Goal: Task Accomplishment & Management: Manage account settings

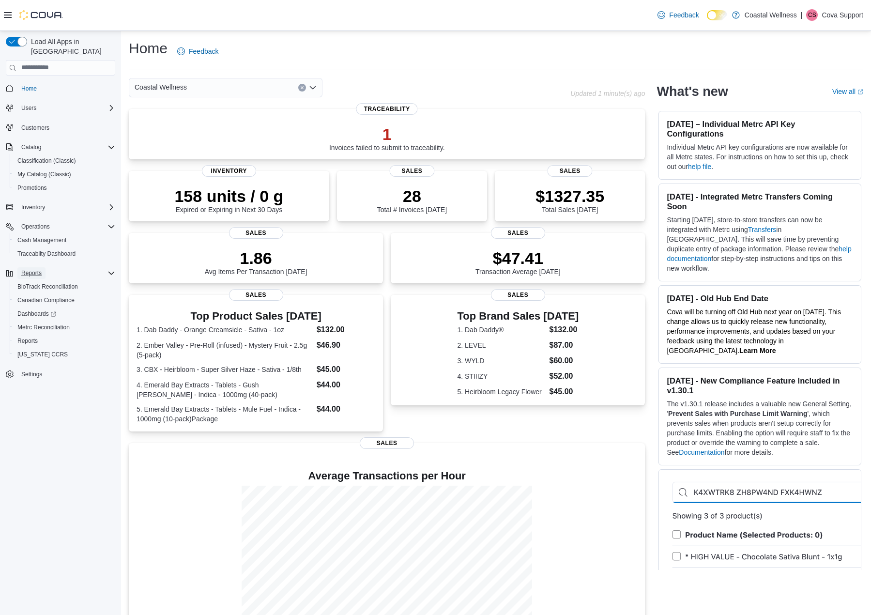
click at [31, 269] on span "Reports" at bounding box center [31, 273] width 20 height 8
click at [46, 267] on div "Reports" at bounding box center [66, 273] width 98 height 12
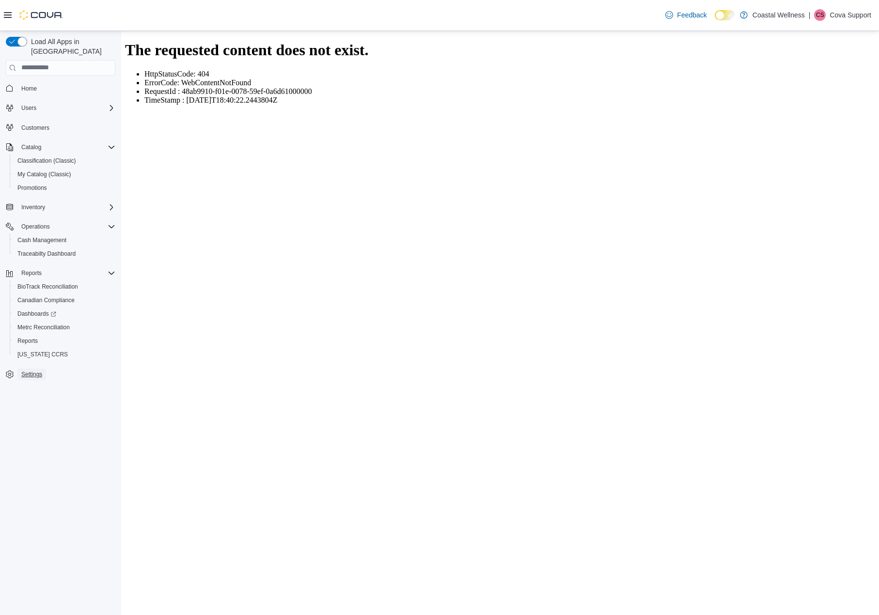
click at [37, 371] on span "Settings" at bounding box center [31, 375] width 21 height 8
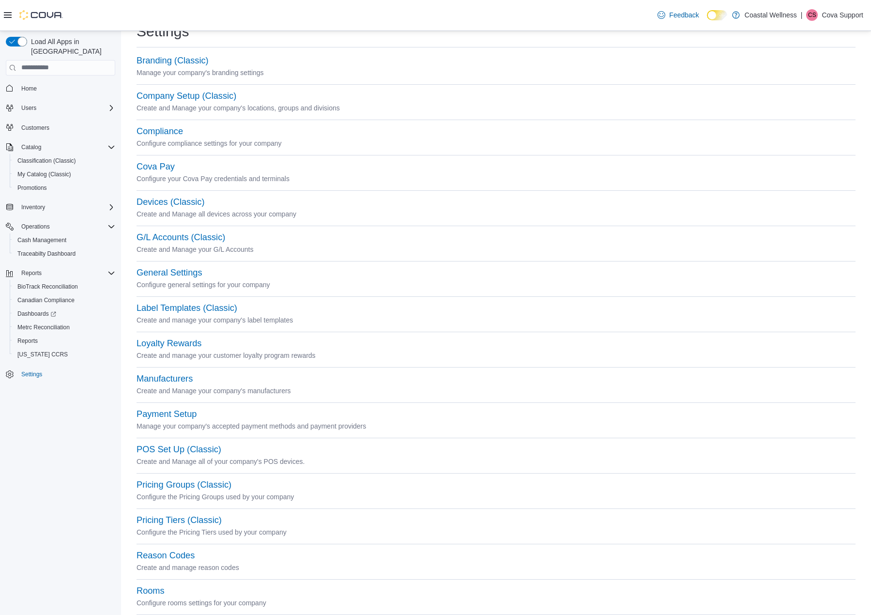
scroll to position [48, 0]
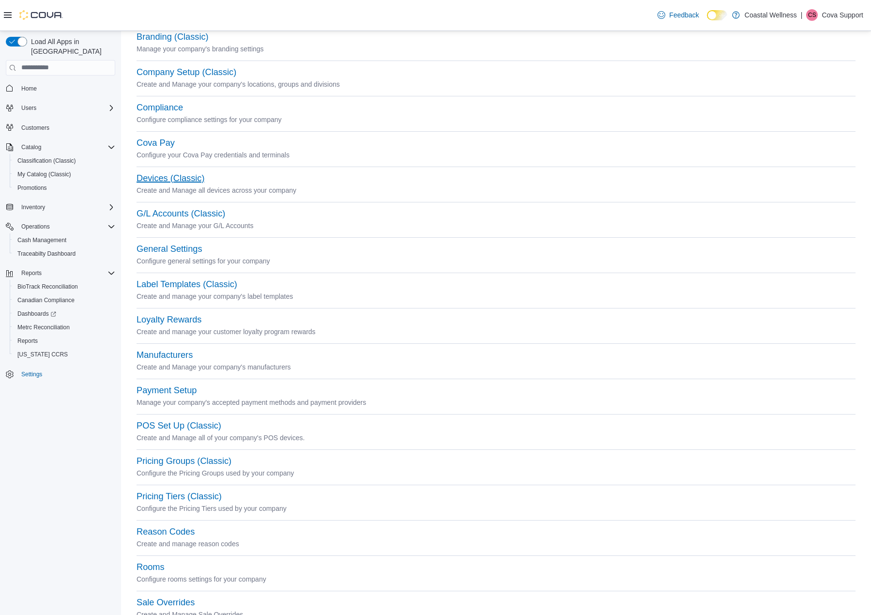
click at [166, 182] on button "Devices (Classic)" at bounding box center [171, 178] width 68 height 10
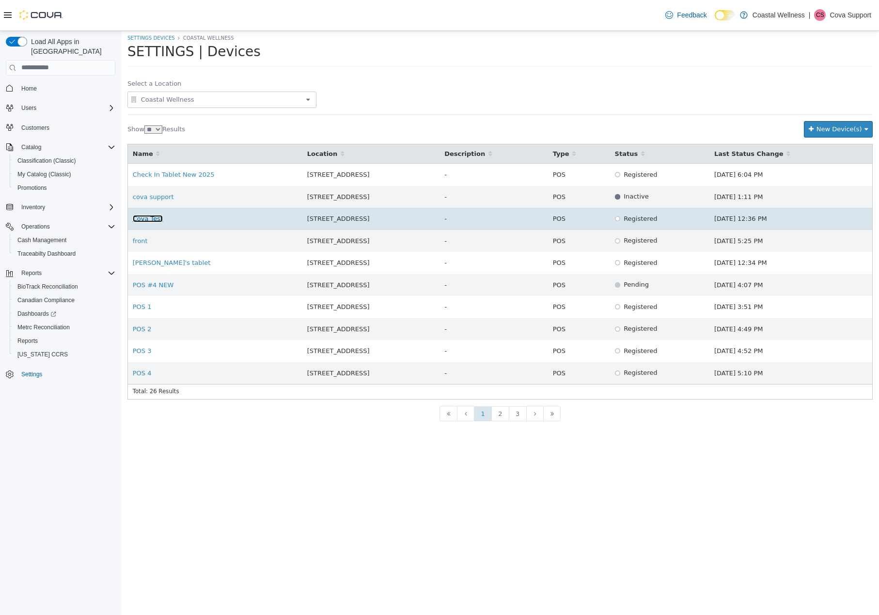
click at [146, 219] on link "Cova Test" at bounding box center [148, 218] width 30 height 7
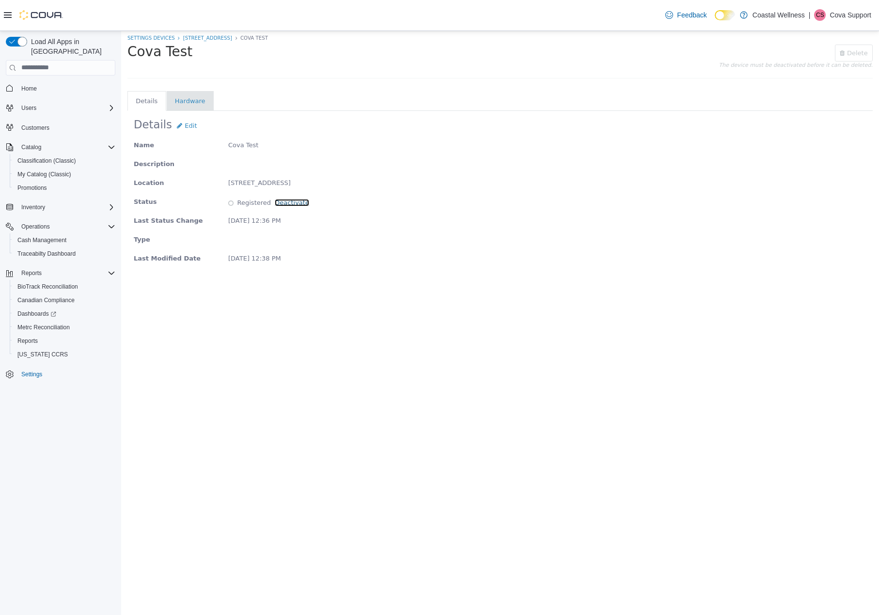
click at [283, 199] on link "Deactivate" at bounding box center [292, 202] width 34 height 7
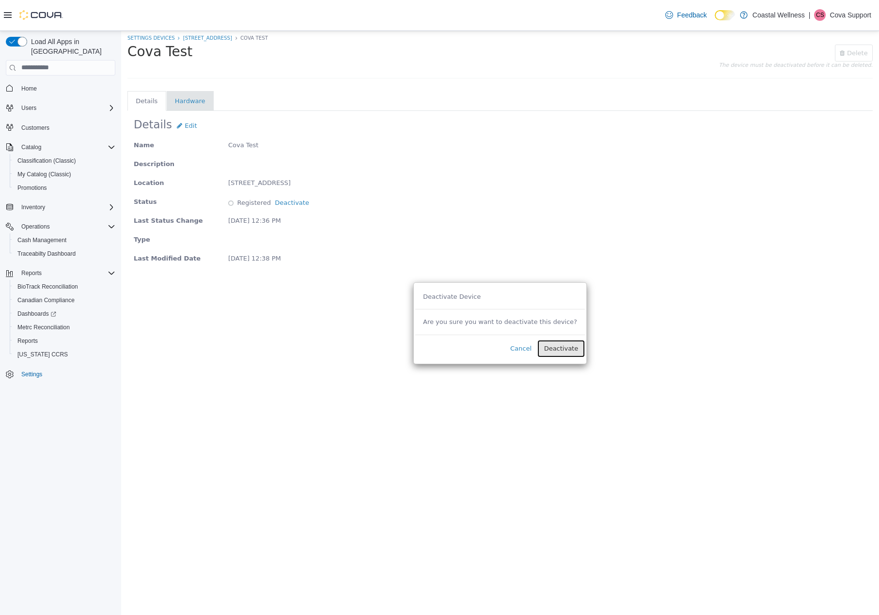
click at [558, 349] on span "Deactivate" at bounding box center [561, 347] width 34 height 7
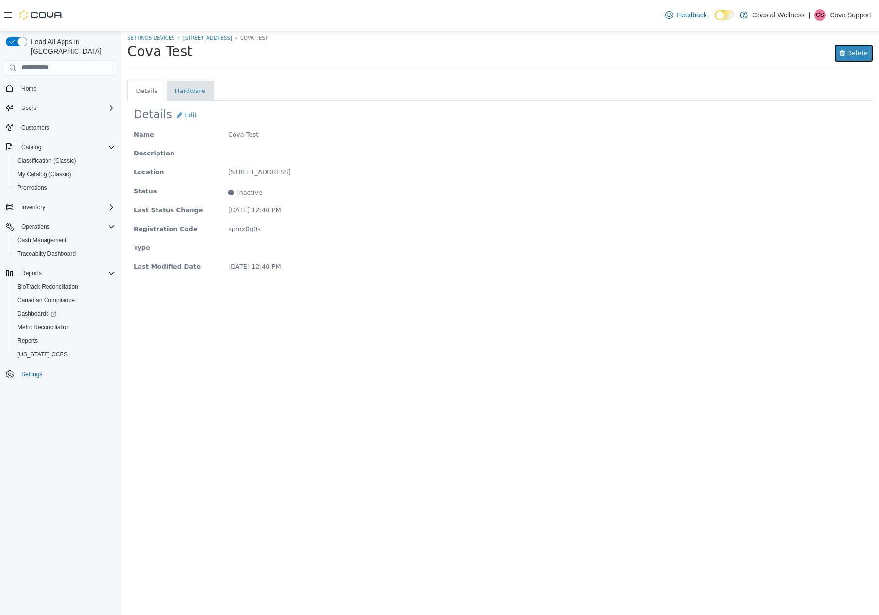
click at [856, 54] on span "Delete" at bounding box center [853, 52] width 28 height 7
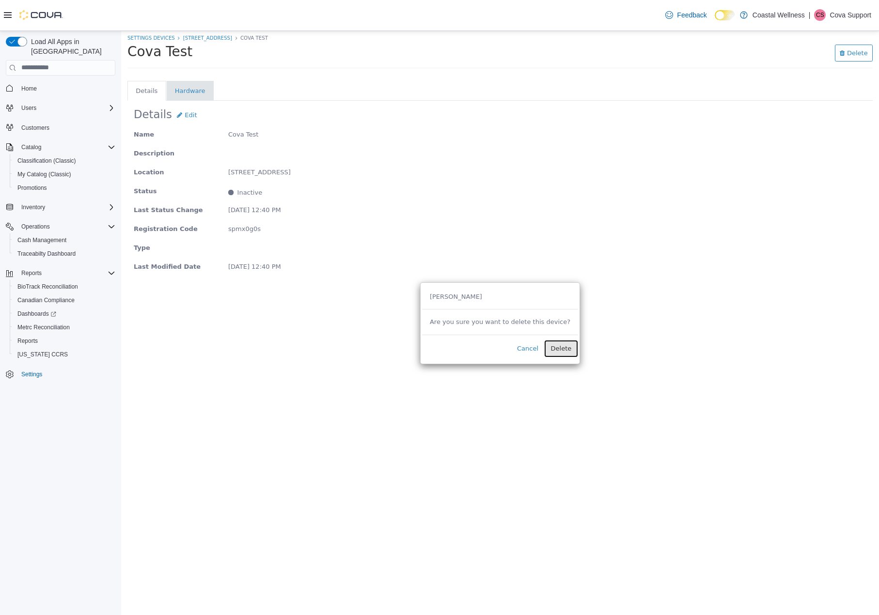
click at [552, 349] on span "Delete" at bounding box center [561, 347] width 21 height 7
